Goal: Use online tool/utility: Utilize a website feature to perform a specific function

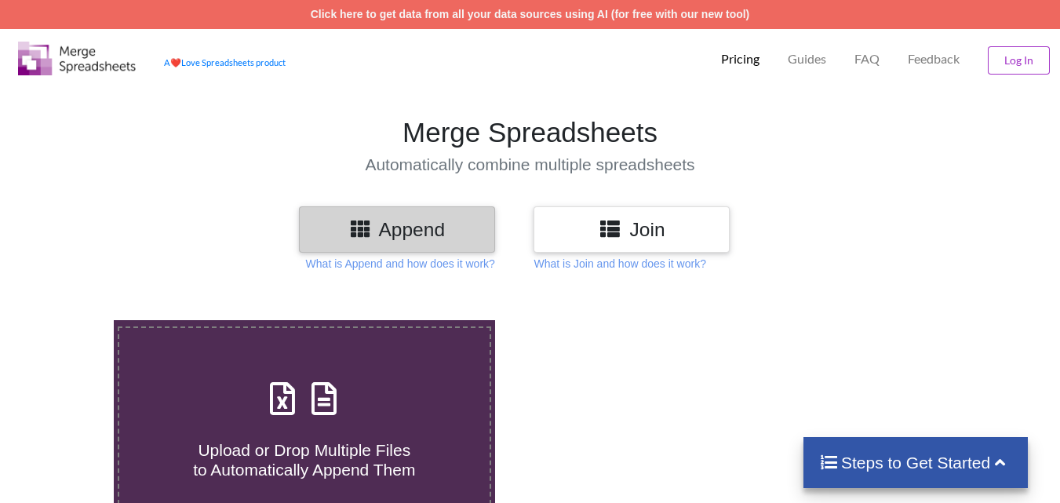
click at [1059, 402] on div at bounding box center [1026, 449] width 90 height 258
click at [294, 418] on span at bounding box center [304, 399] width 83 height 37
click at [71, 320] on input "Upload or Drop Multiple Files to Automatically Append Them" at bounding box center [71, 320] width 0 height 0
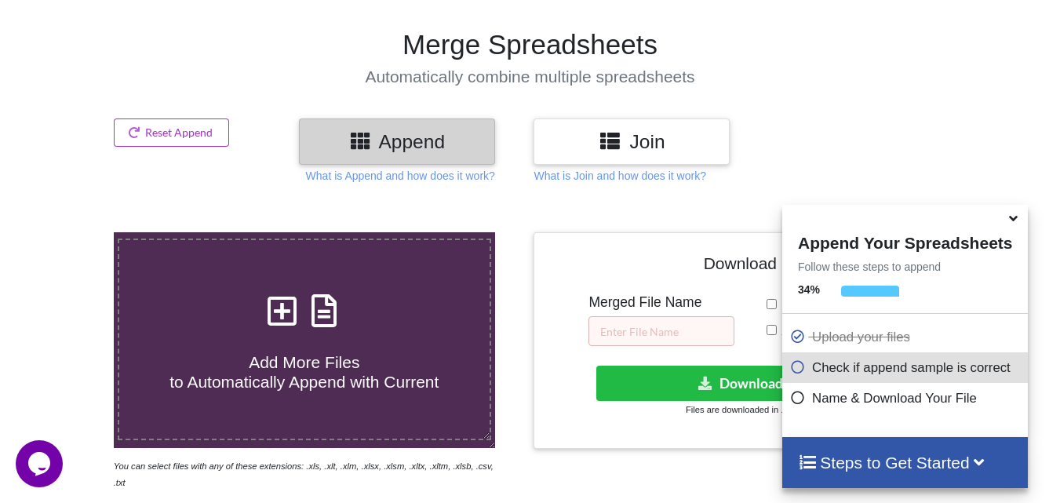
scroll to position [610, 0]
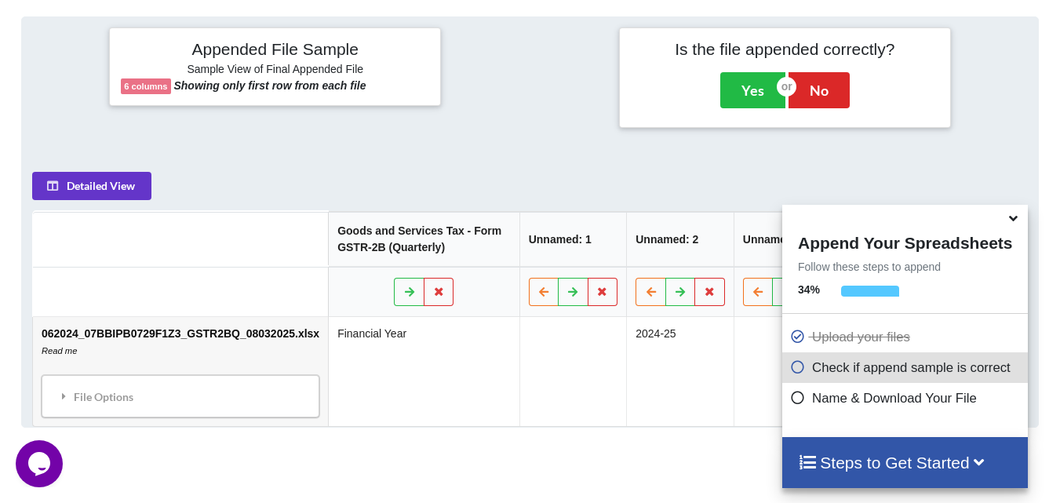
click at [1012, 223] on icon at bounding box center [1013, 216] width 16 height 14
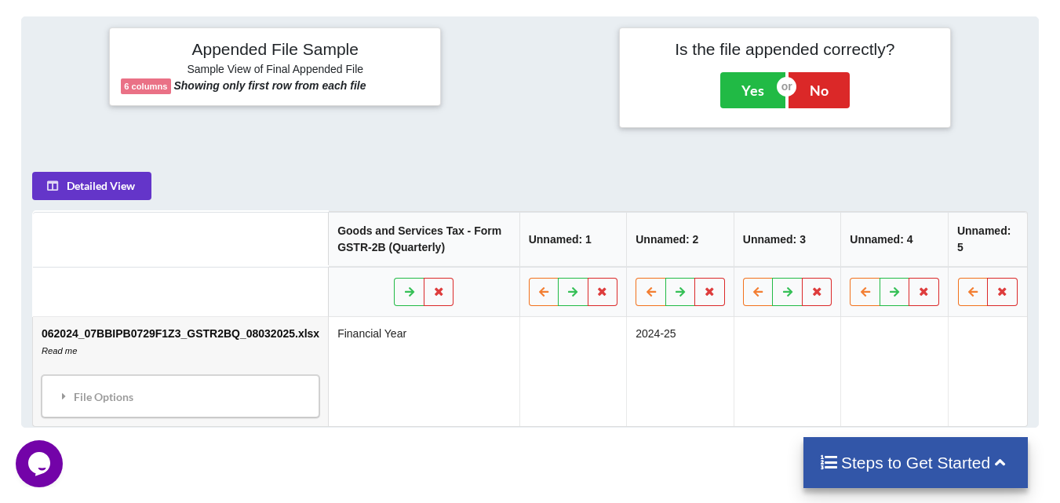
scroll to position [171, 0]
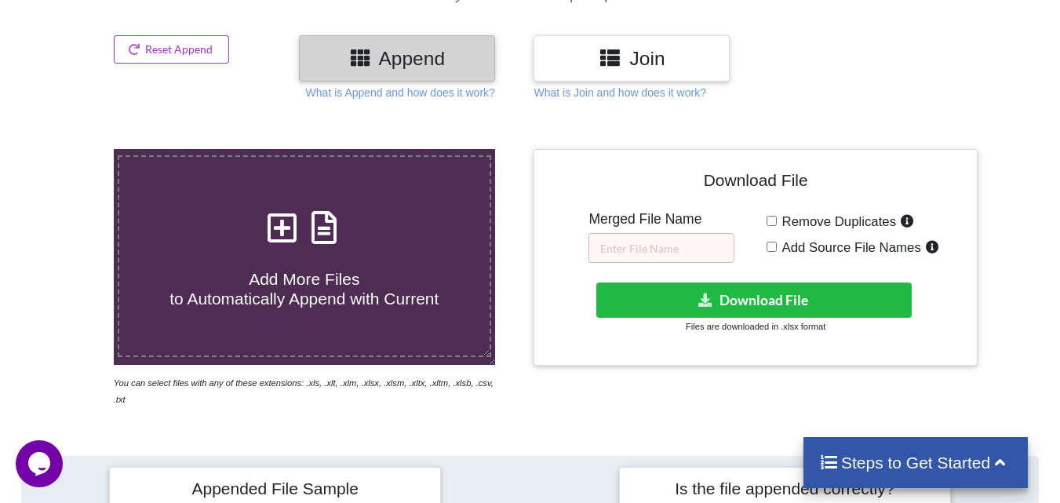
click at [271, 274] on span "Add More Files to Automatically Append with Current" at bounding box center [303, 289] width 269 height 38
click at [71, 149] on input "Add More Files to Automatically Append with Current" at bounding box center [71, 149] width 0 height 0
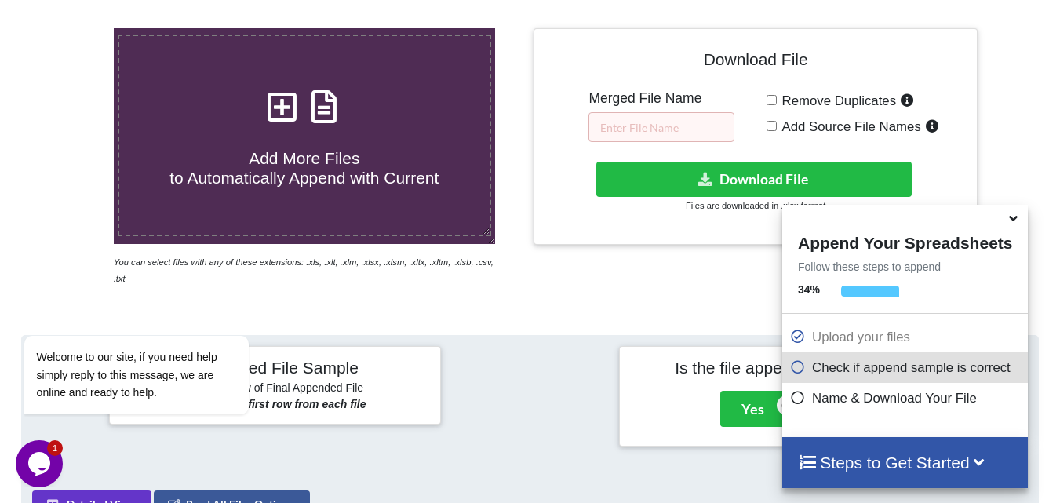
scroll to position [243, 0]
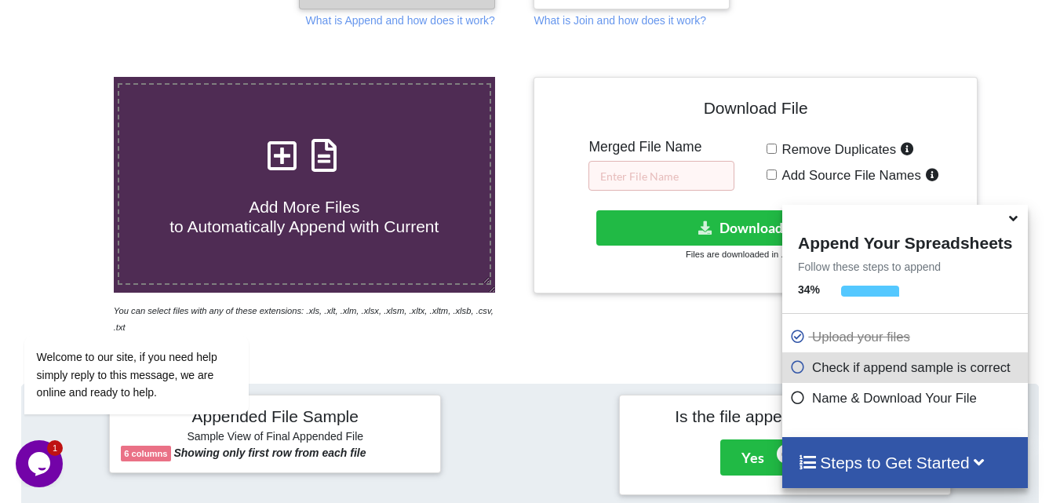
click at [291, 164] on icon at bounding box center [282, 147] width 39 height 33
click at [71, 77] on input "Add More Files to Automatically Append with Current" at bounding box center [71, 77] width 0 height 0
type input "C:\fakepath\122024_07BBIPB0729F1Z3_GSTR2BQ_08032025.xlsx"
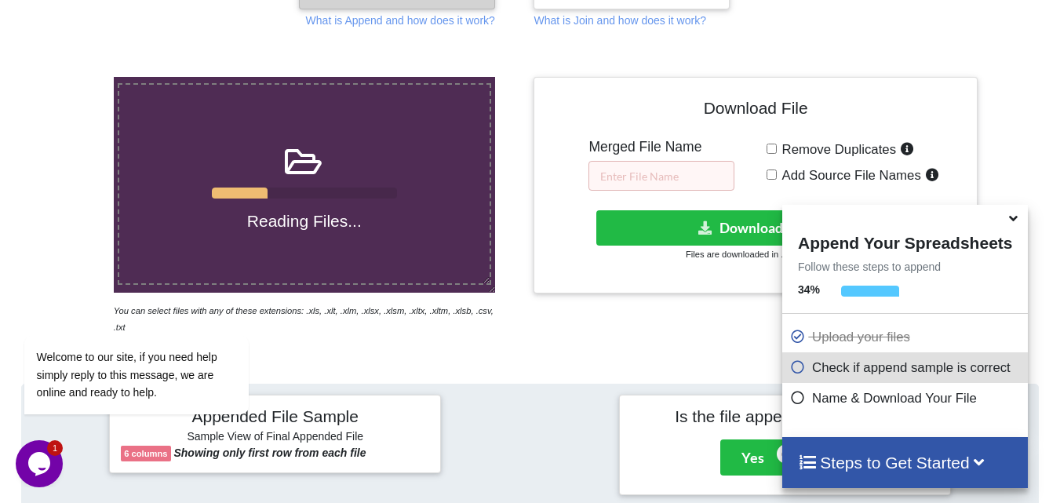
click at [1016, 223] on icon at bounding box center [1013, 216] width 16 height 14
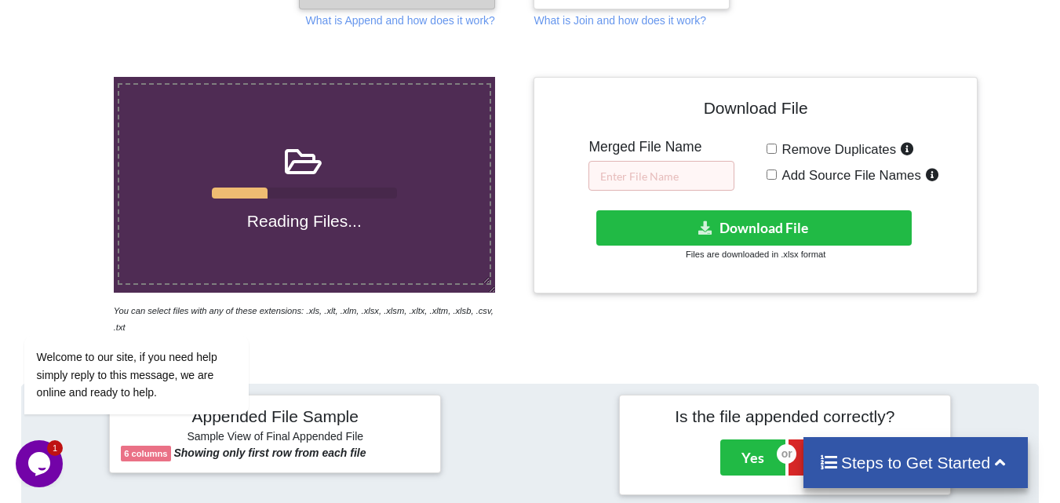
click at [314, 195] on div at bounding box center [304, 192] width 185 height 11
click at [71, 77] on input "Reading Files..." at bounding box center [71, 77] width 0 height 0
